Goal: Find specific page/section: Find specific page/section

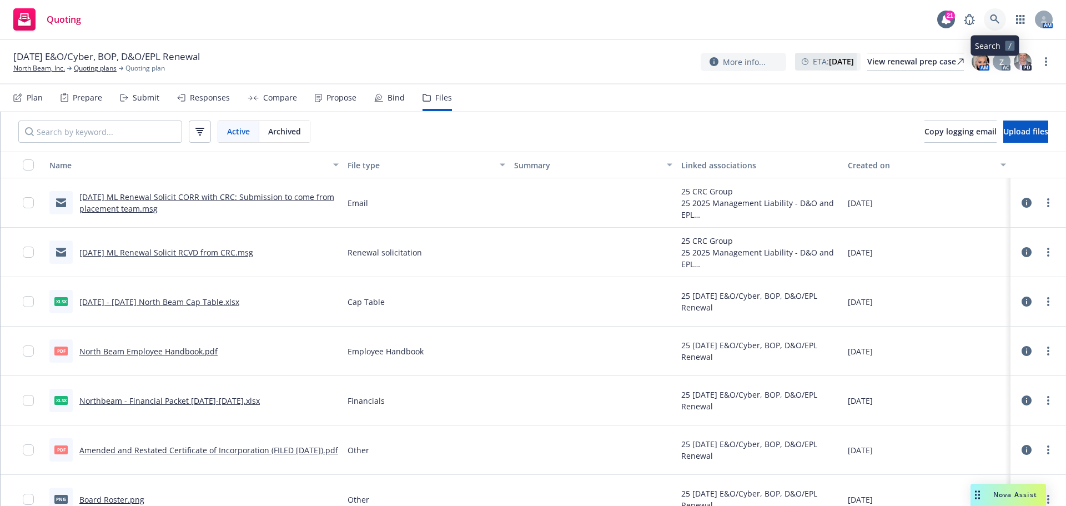
click at [990, 21] on icon at bounding box center [995, 19] width 10 height 10
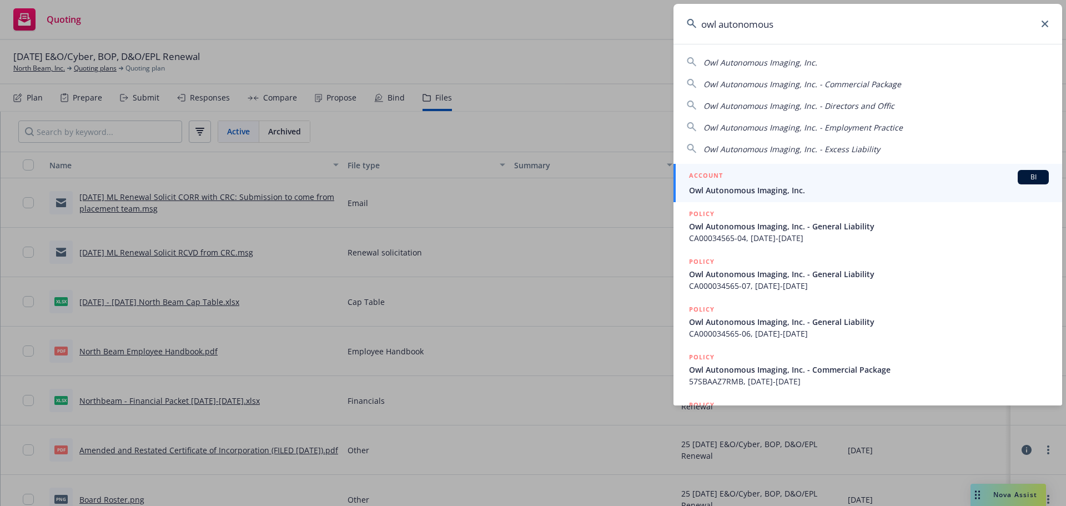
type input "owl autonomous"
click at [862, 172] on div "ACCOUNT BI" at bounding box center [869, 177] width 360 height 14
